Goal: Task Accomplishment & Management: Manage account settings

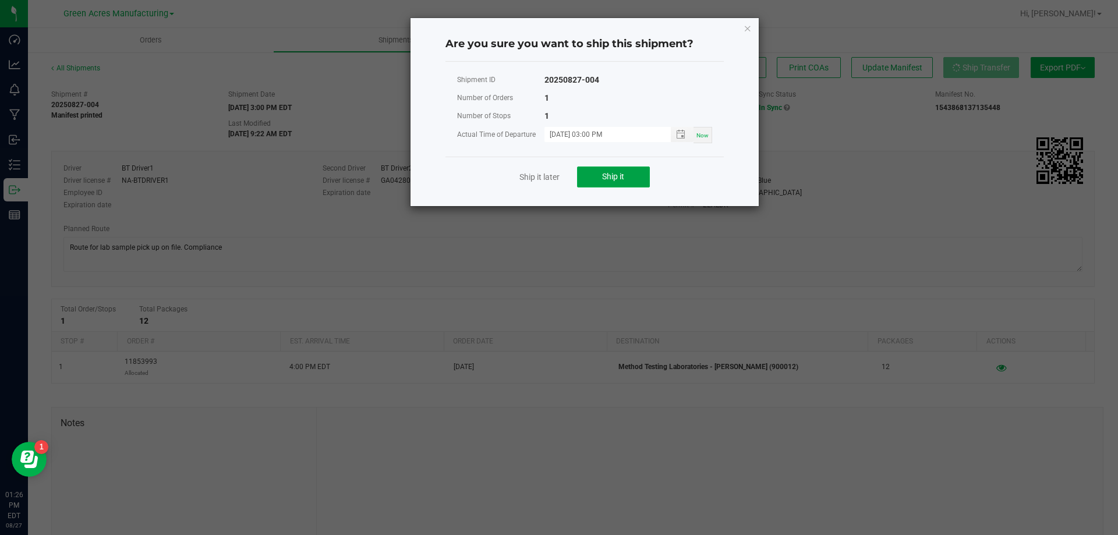
click at [627, 182] on button "Ship it" at bounding box center [613, 177] width 73 height 21
click at [610, 179] on span "Ship it" at bounding box center [613, 176] width 22 height 9
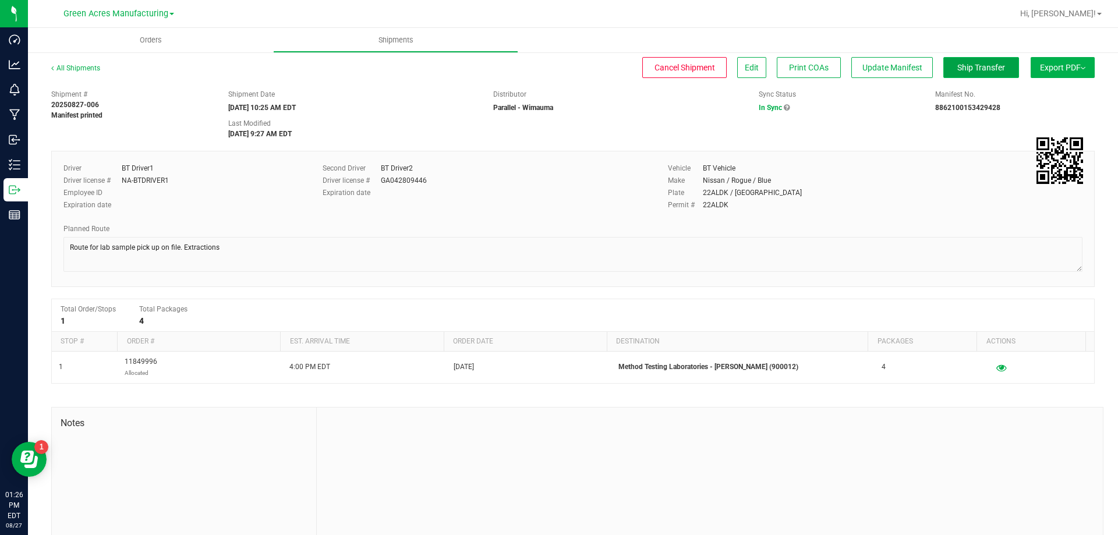
click at [963, 65] on span "Ship Transfer" at bounding box center [982, 67] width 48 height 9
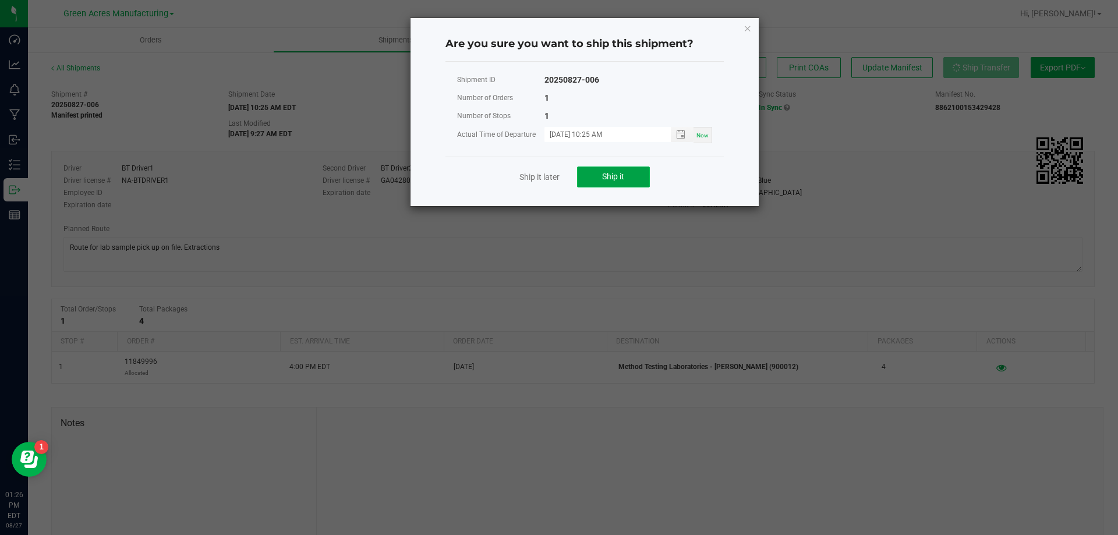
click at [622, 172] on span "Ship it" at bounding box center [613, 176] width 22 height 9
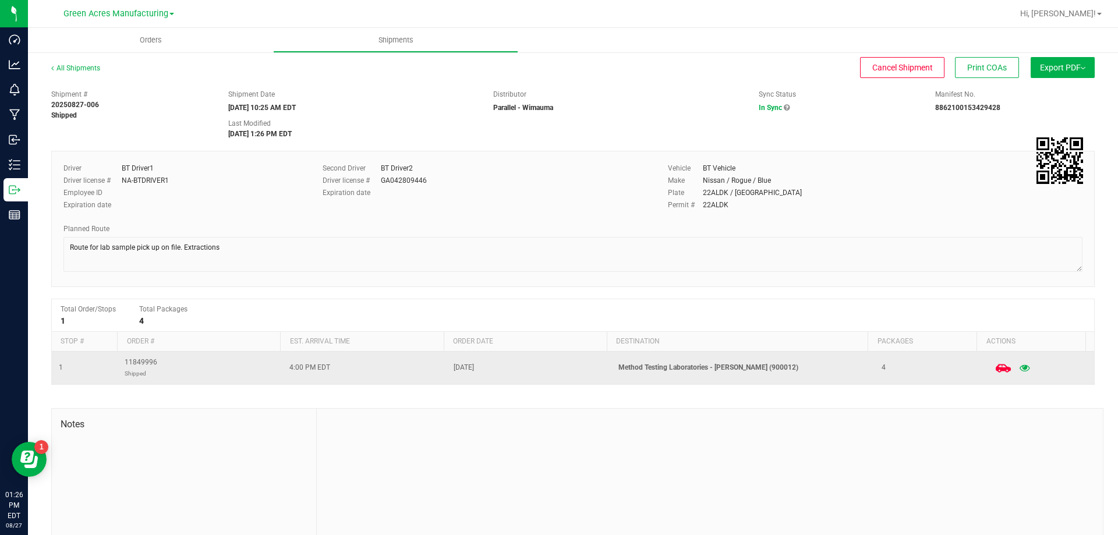
click at [991, 365] on span at bounding box center [1004, 368] width 26 height 26
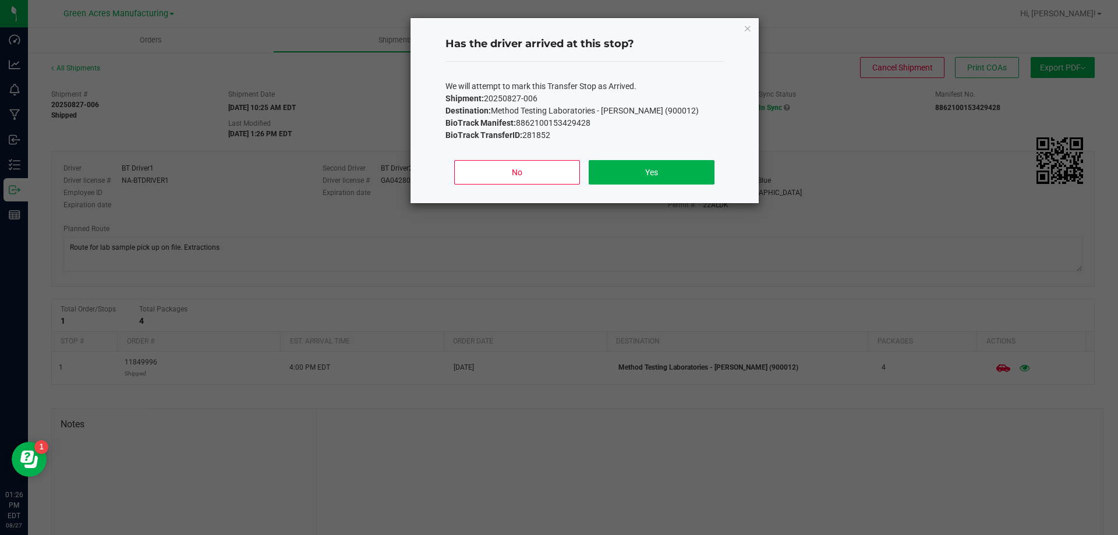
click at [609, 153] on div "No Yes" at bounding box center [585, 177] width 278 height 52
click at [610, 161] on button "Yes" at bounding box center [651, 172] width 125 height 24
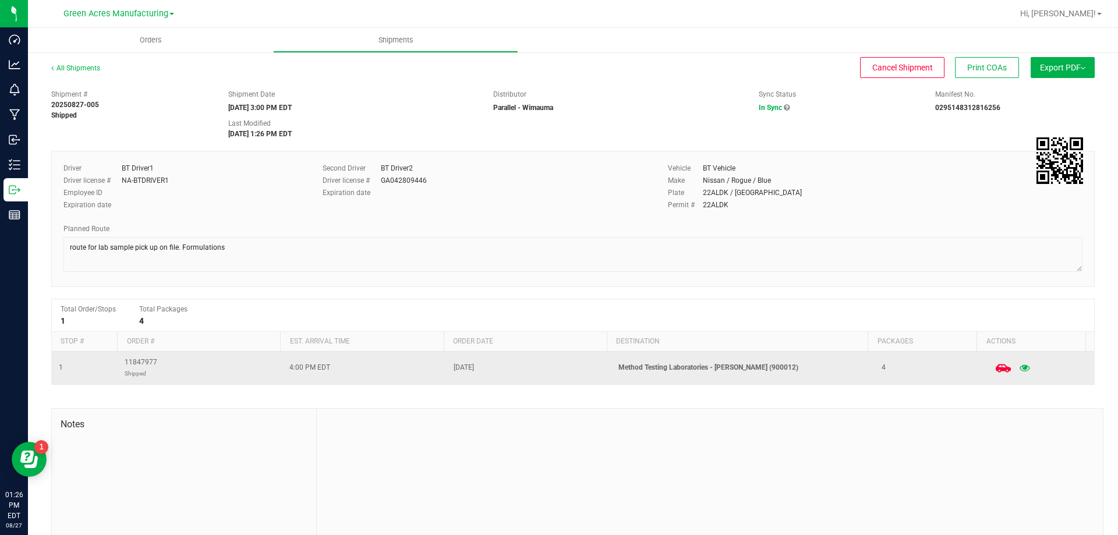
click at [995, 366] on icon at bounding box center [1002, 368] width 15 height 15
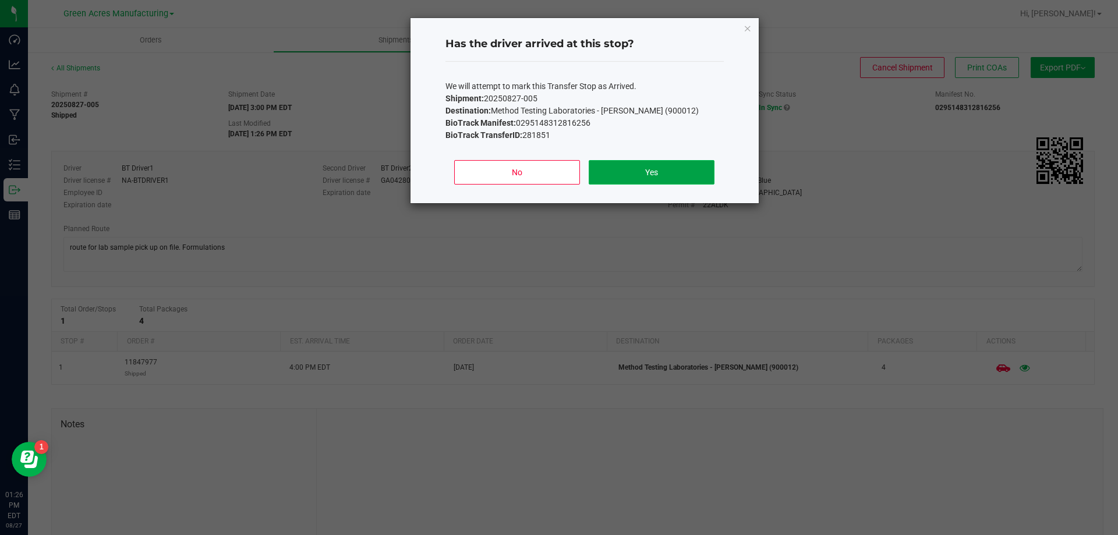
click at [672, 183] on button "Yes" at bounding box center [651, 172] width 125 height 24
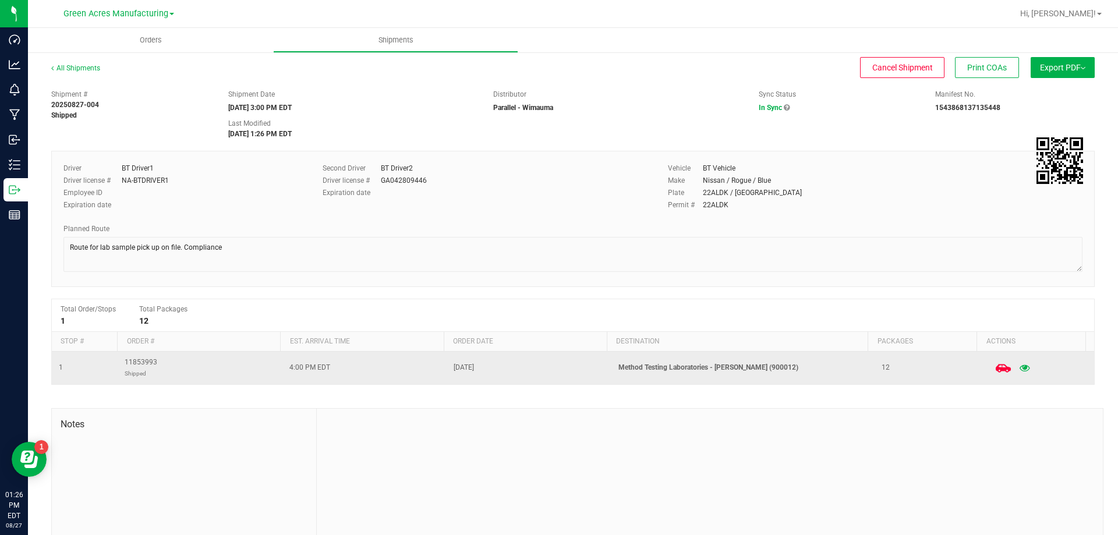
click at [995, 370] on icon at bounding box center [1002, 368] width 15 height 15
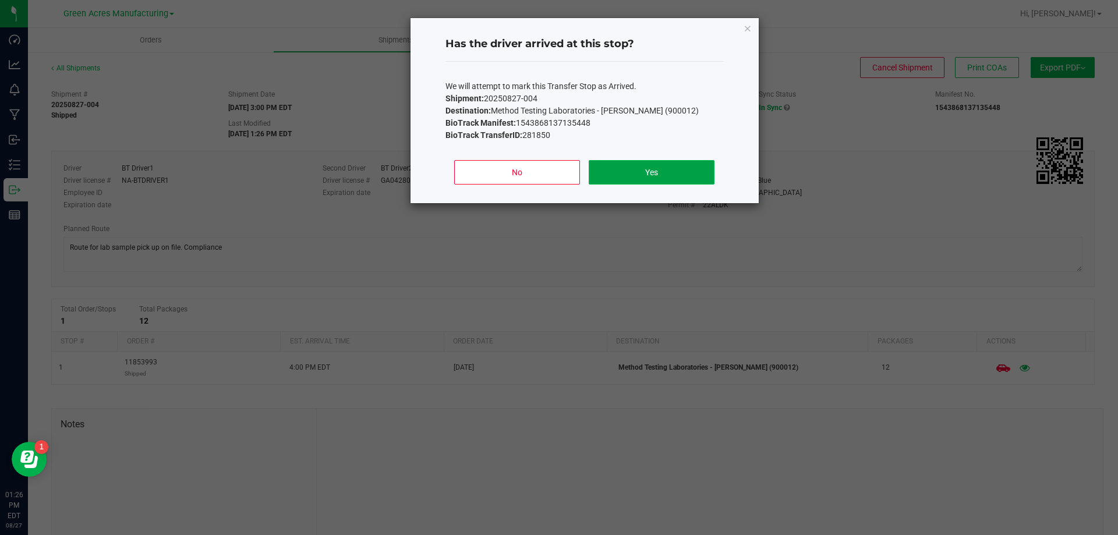
click at [707, 174] on button "Yes" at bounding box center [651, 172] width 125 height 24
